Goal: Obtain resource: Download file/media

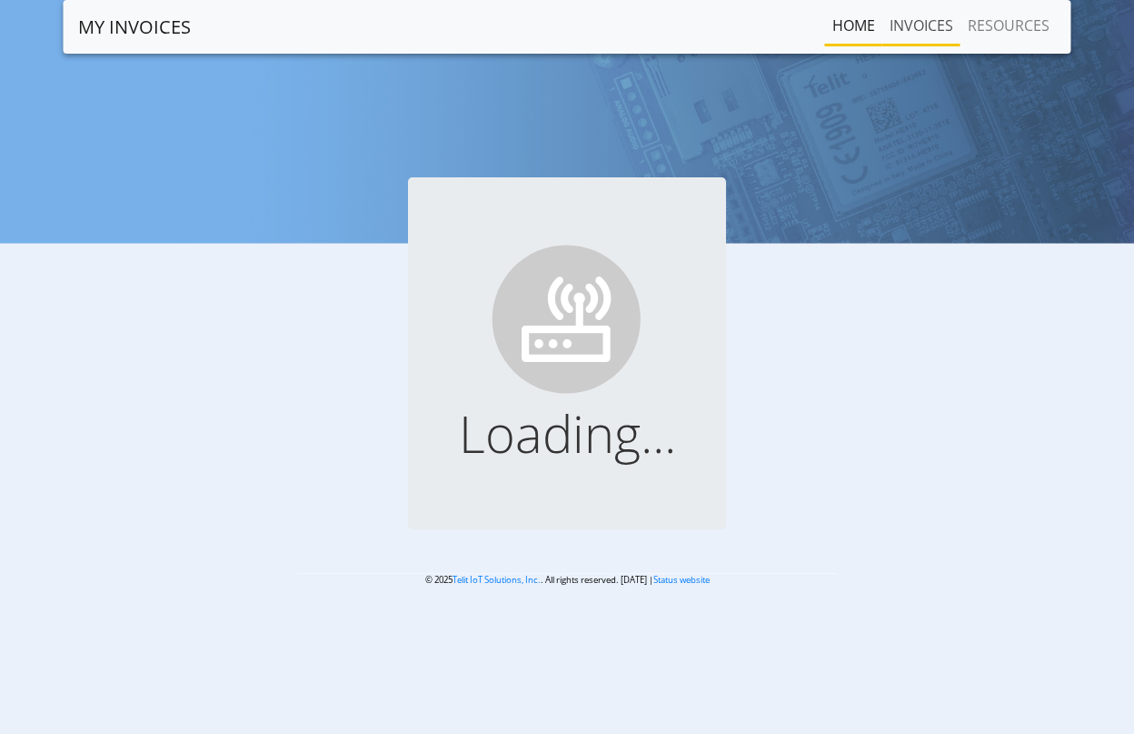
click at [932, 21] on link "INVOICES" at bounding box center [922, 25] width 78 height 36
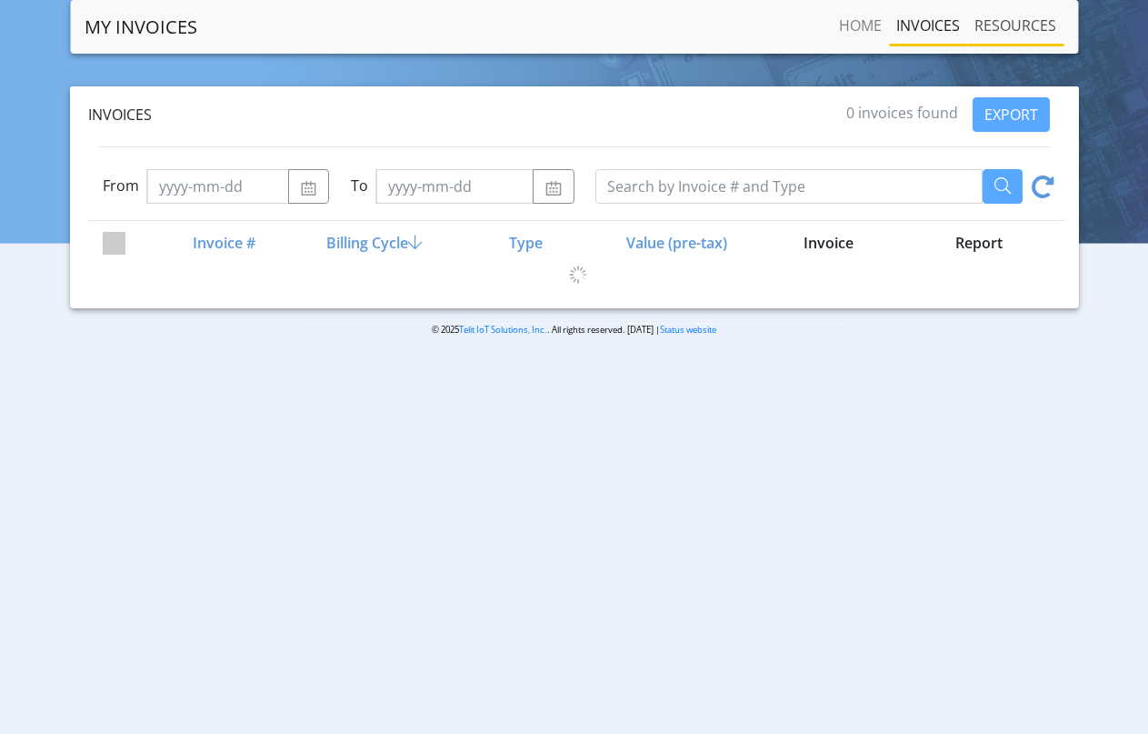
click at [1016, 22] on link "RESOURCES" at bounding box center [1015, 25] width 96 height 36
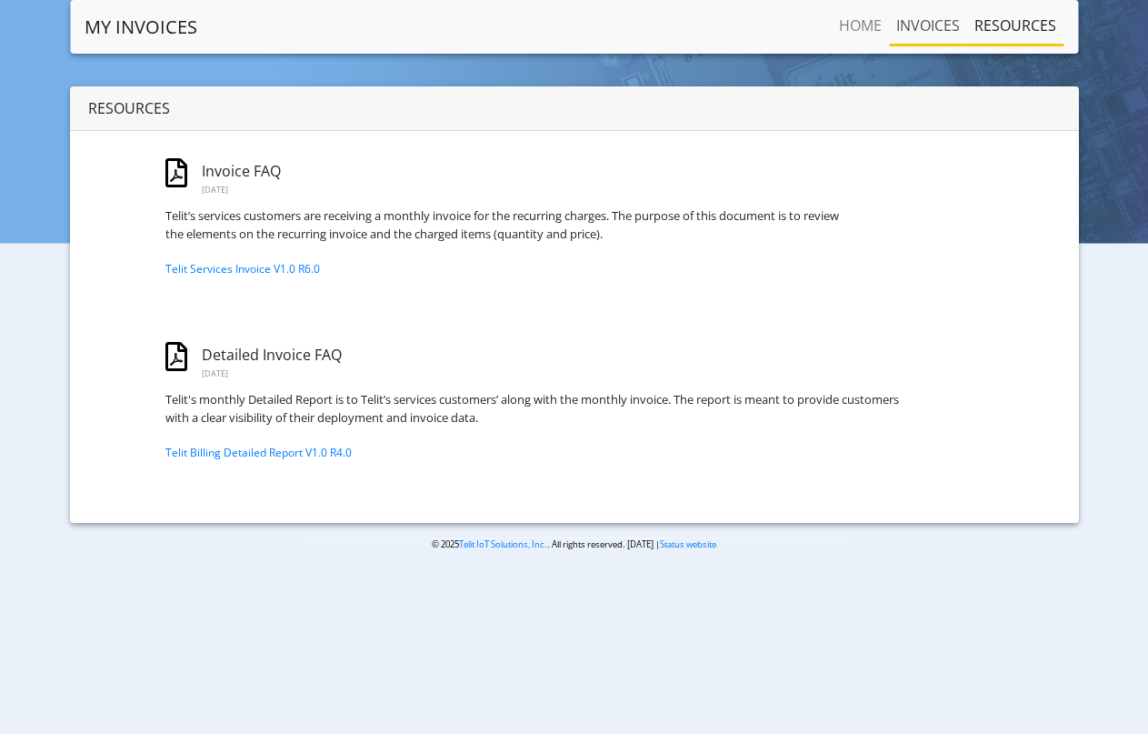
click at [939, 27] on link "INVOICES" at bounding box center [928, 25] width 78 height 36
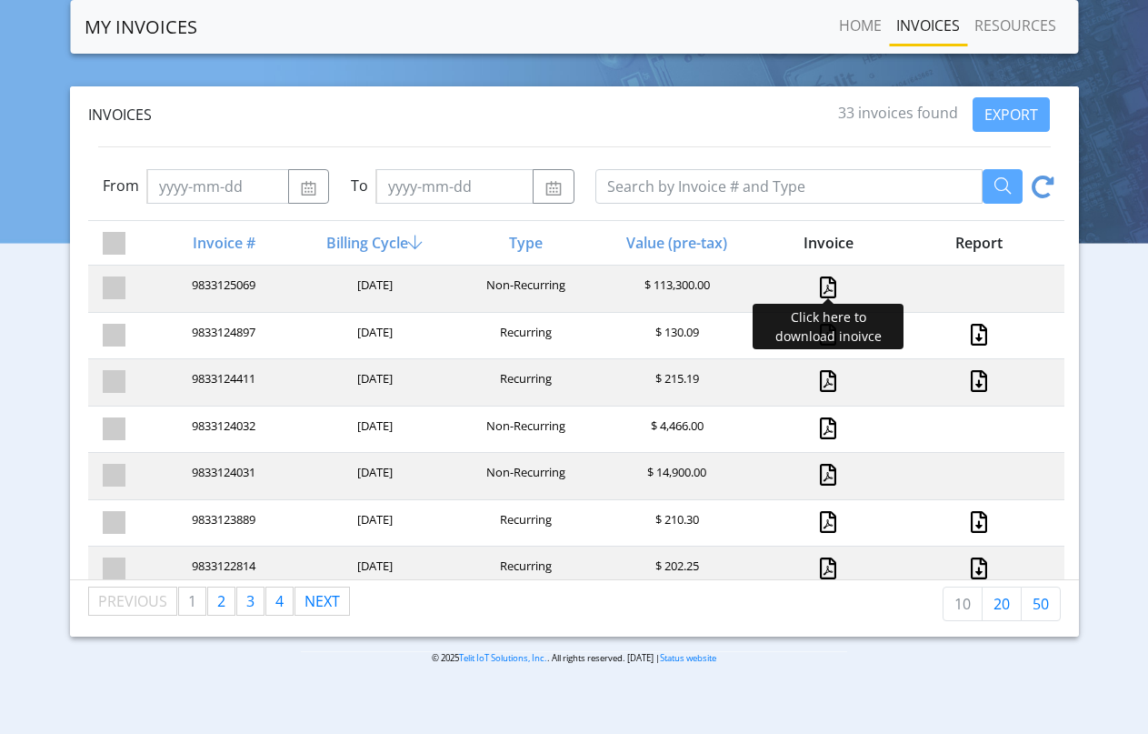
click at [821, 281] on link at bounding box center [828, 287] width 16 height 22
click at [732, 379] on div "$ 215.19" at bounding box center [675, 382] width 151 height 25
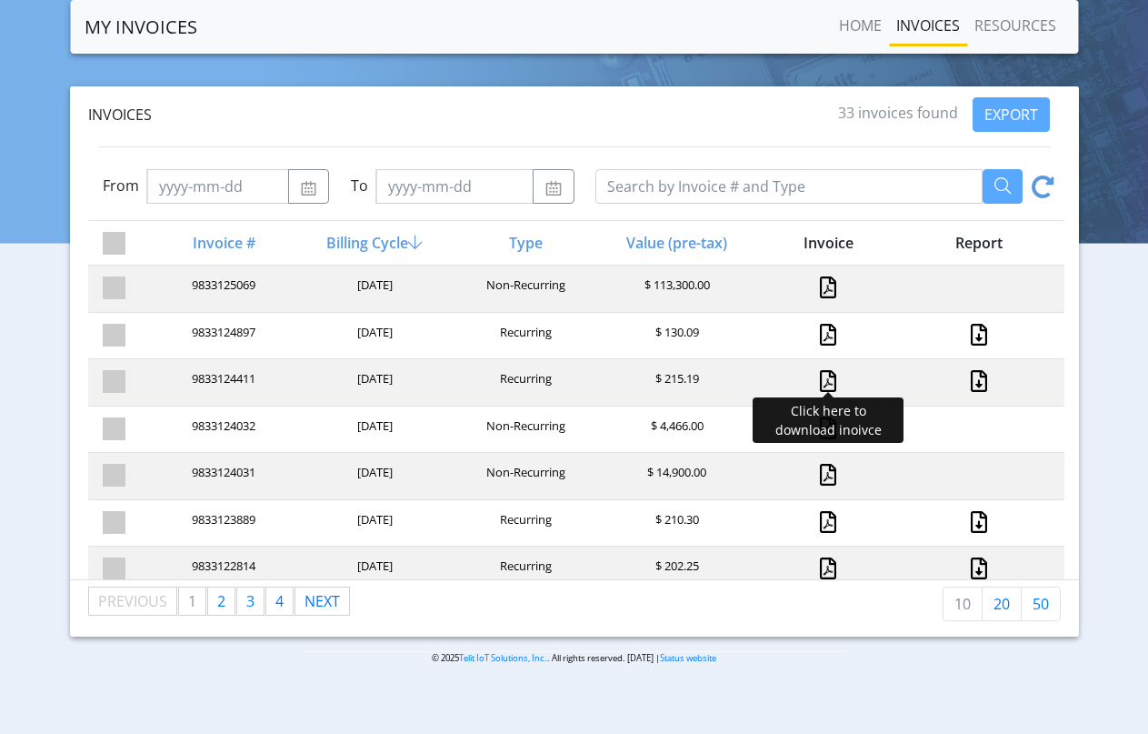
click at [820, 379] on link at bounding box center [828, 381] width 16 height 22
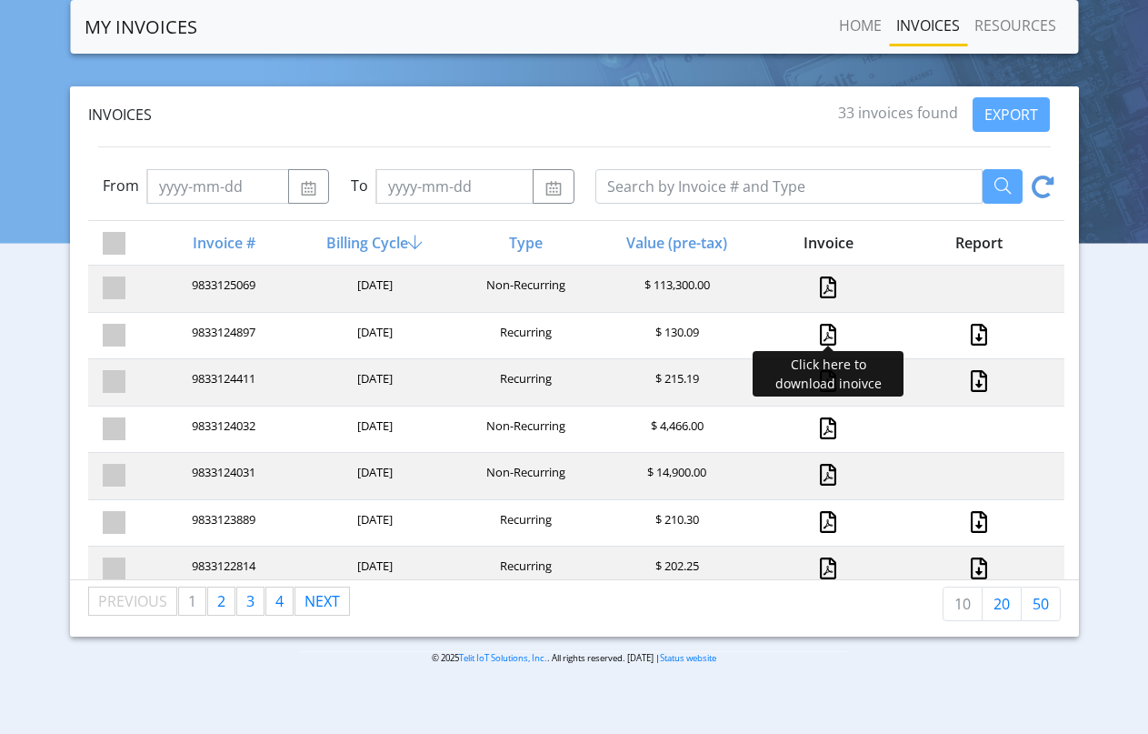
click at [820, 331] on link at bounding box center [828, 335] width 16 height 22
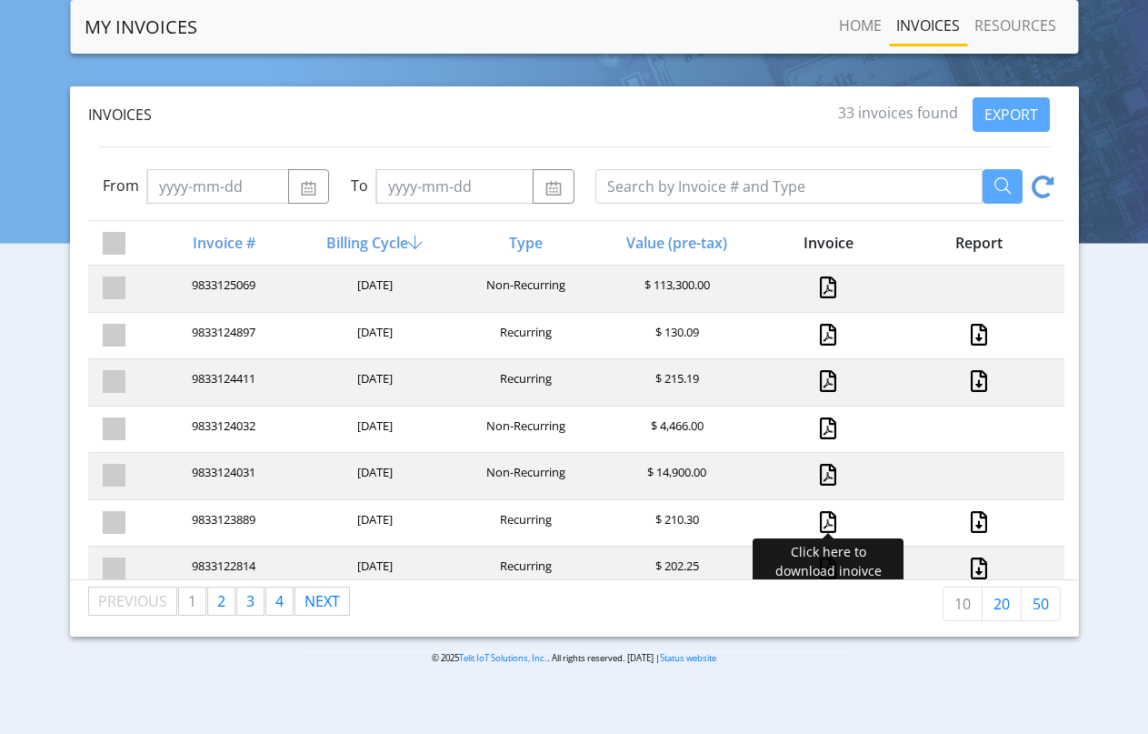
click at [820, 519] on link at bounding box center [828, 522] width 16 height 22
click at [820, 521] on link at bounding box center [828, 522] width 16 height 22
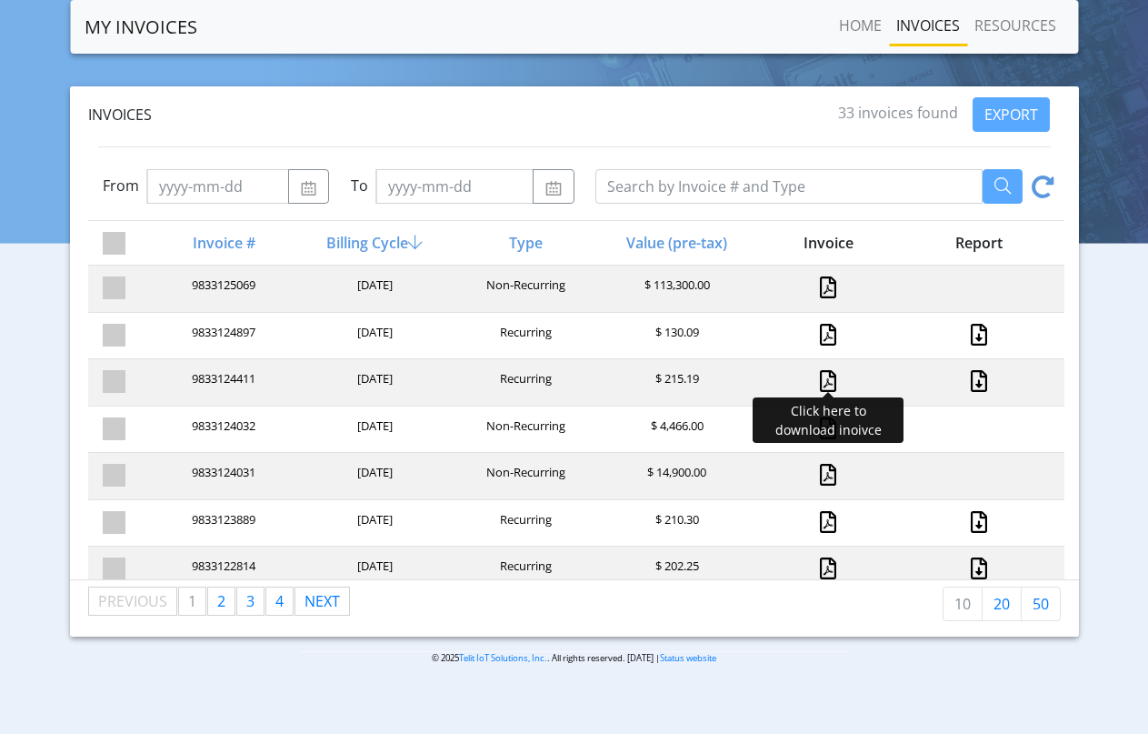
click at [820, 375] on link at bounding box center [828, 381] width 16 height 22
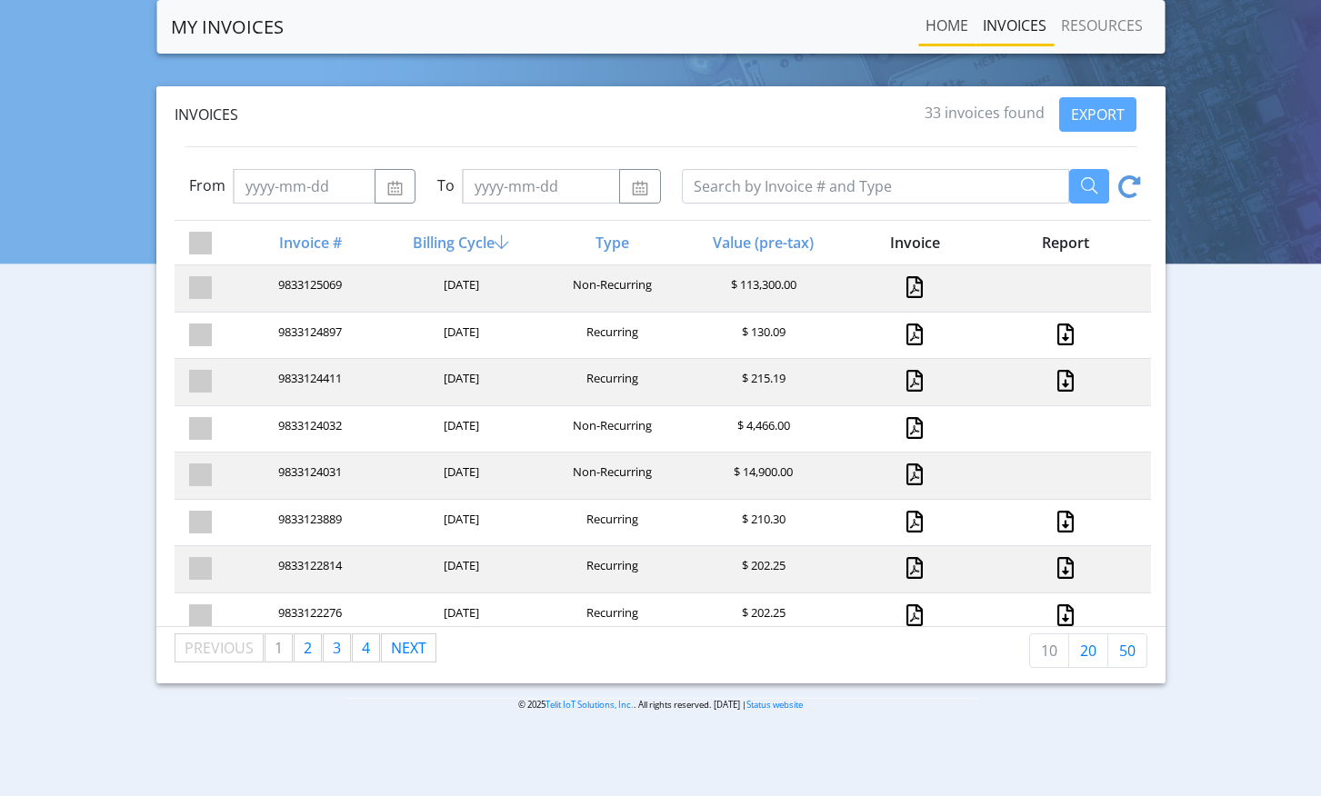
click at [942, 28] on link "Home" at bounding box center [946, 25] width 57 height 36
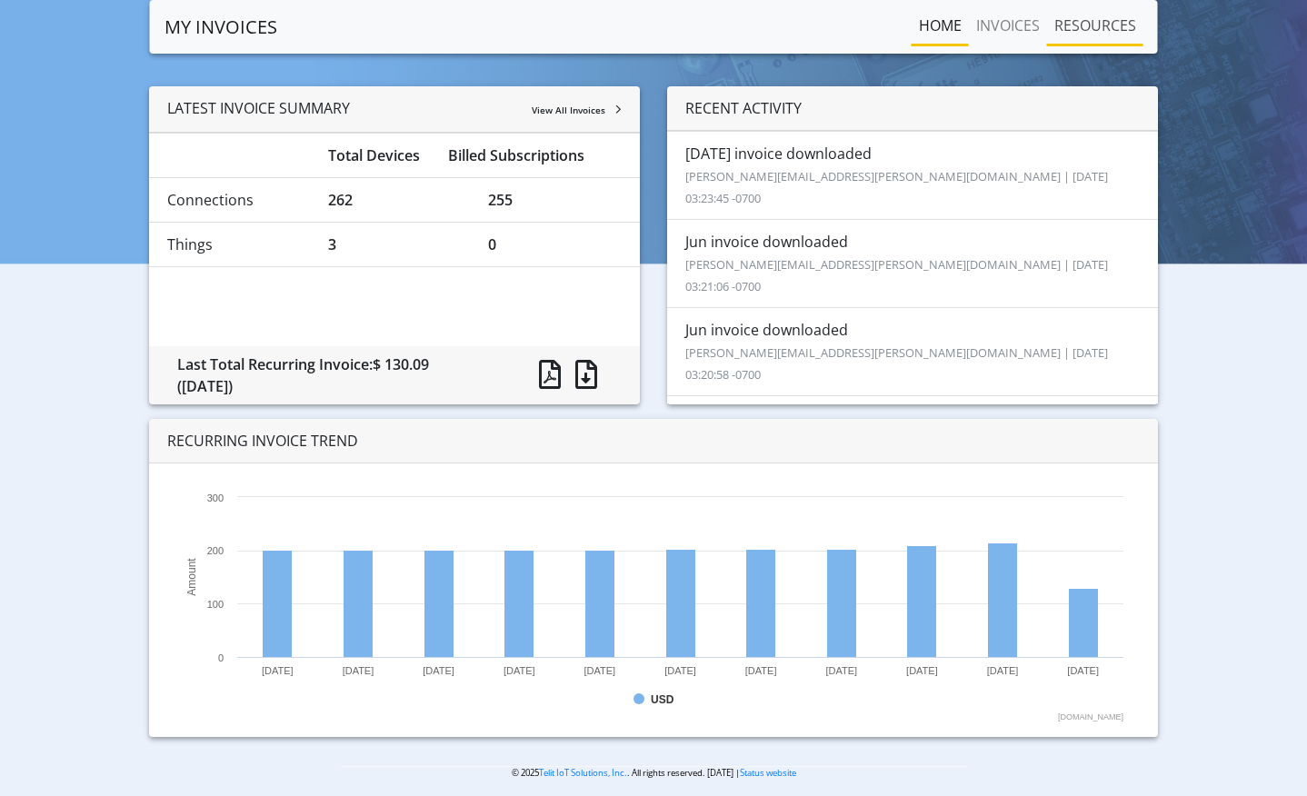
click at [1100, 35] on link "RESOURCES" at bounding box center [1095, 25] width 96 height 36
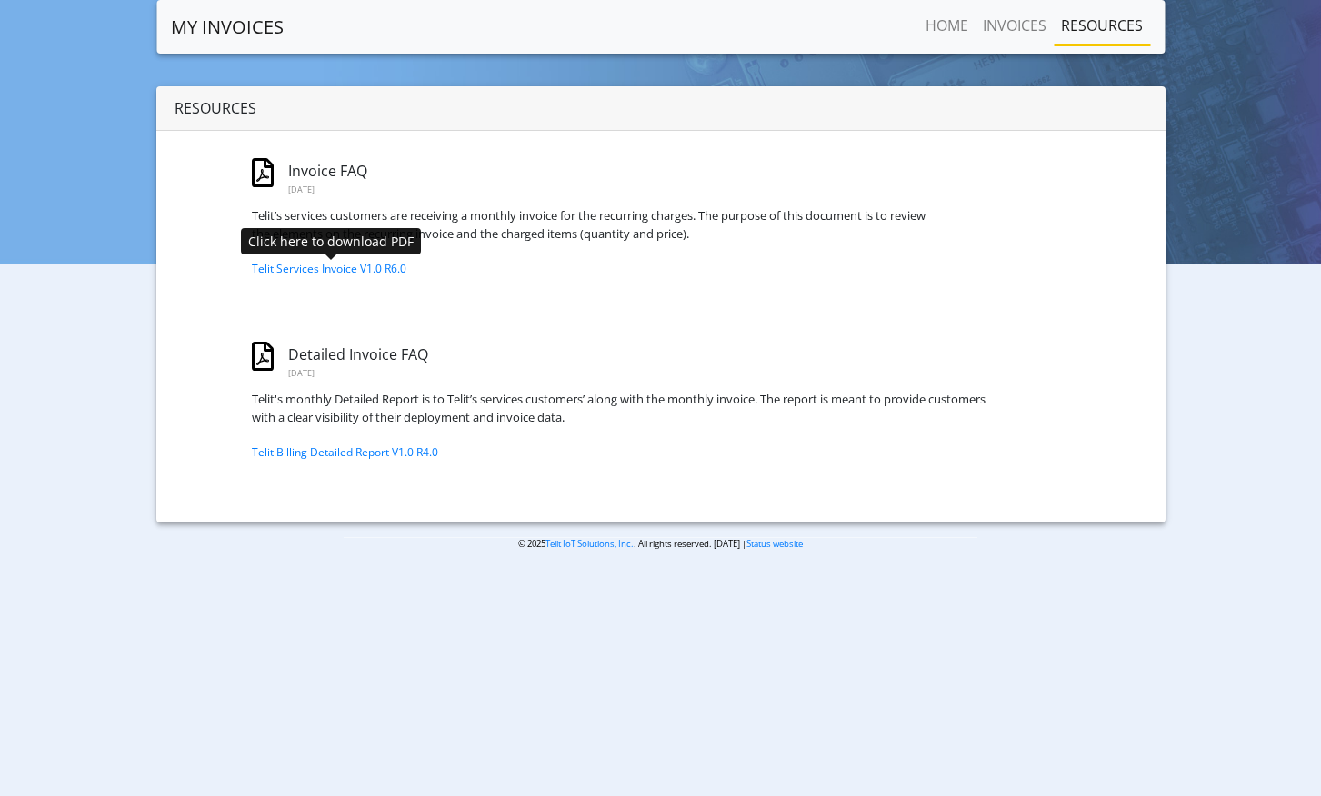
click at [391, 275] on link "Telit Services Invoice V1.0 R6.0" at bounding box center [329, 268] width 155 height 15
